Goal: Transaction & Acquisition: Purchase product/service

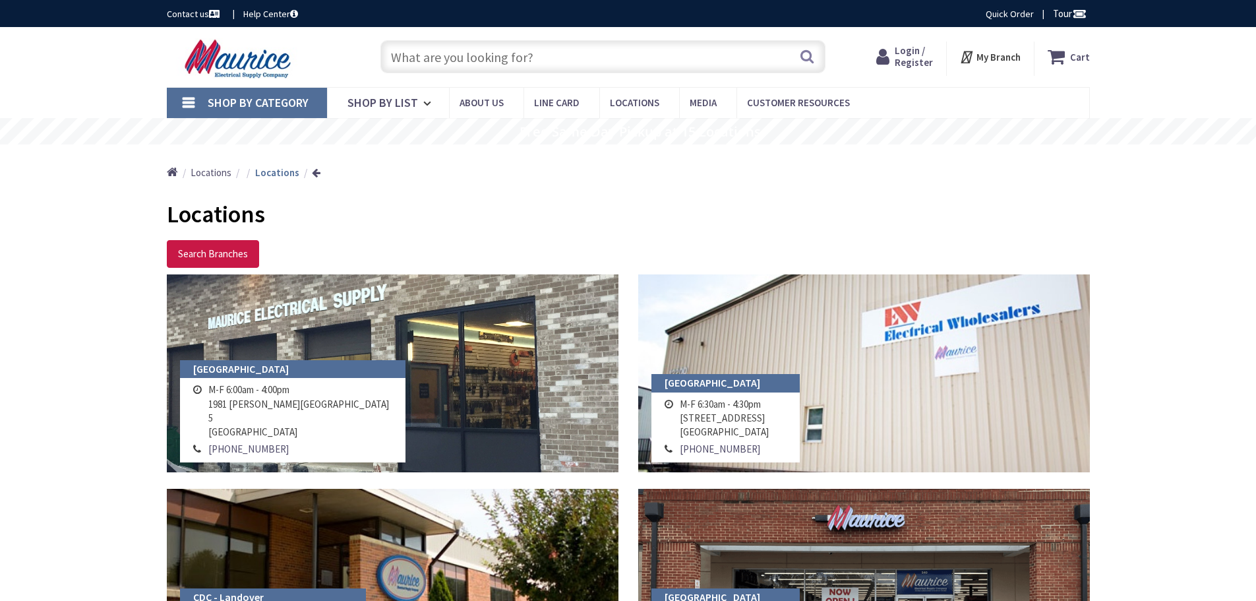
type input "AFC AL04-42-L00 12/2 MC PCS BK WE"
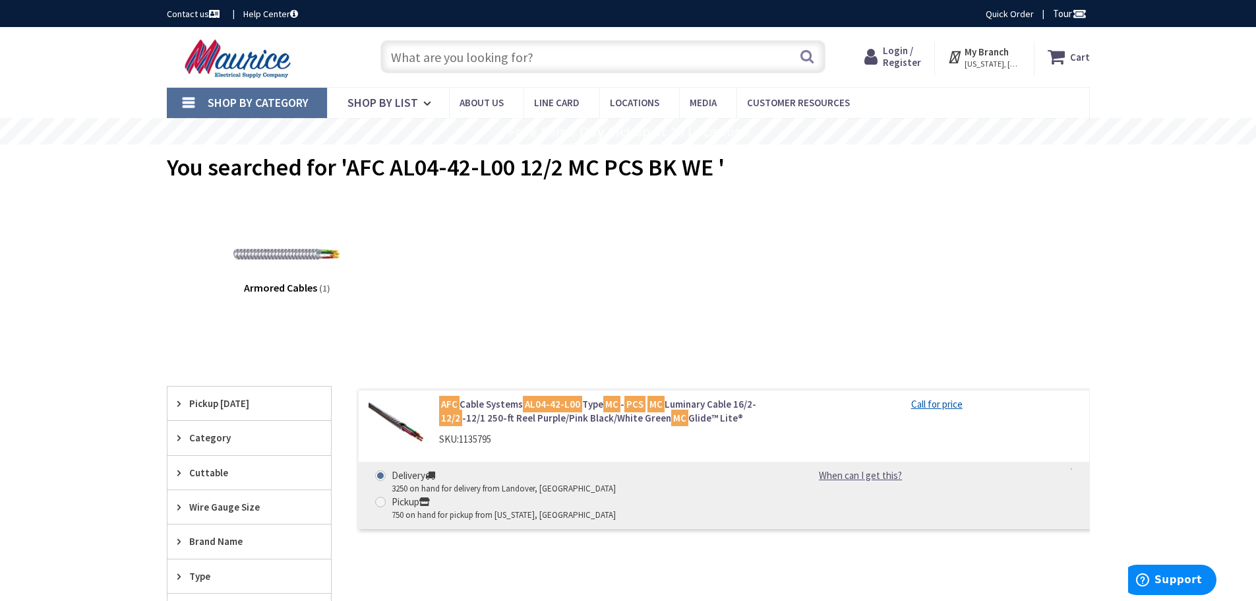
click at [564, 409] on mark "AL04-42-L00" at bounding box center [552, 404] width 59 height 16
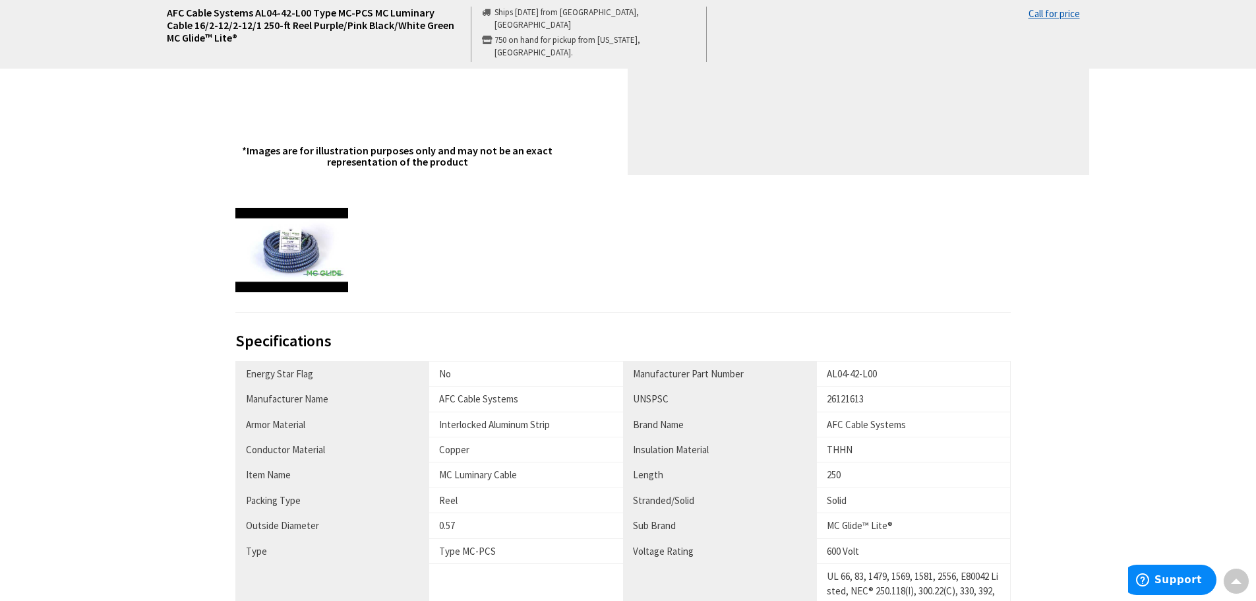
scroll to position [527, 0]
